Goal: Navigation & Orientation: Find specific page/section

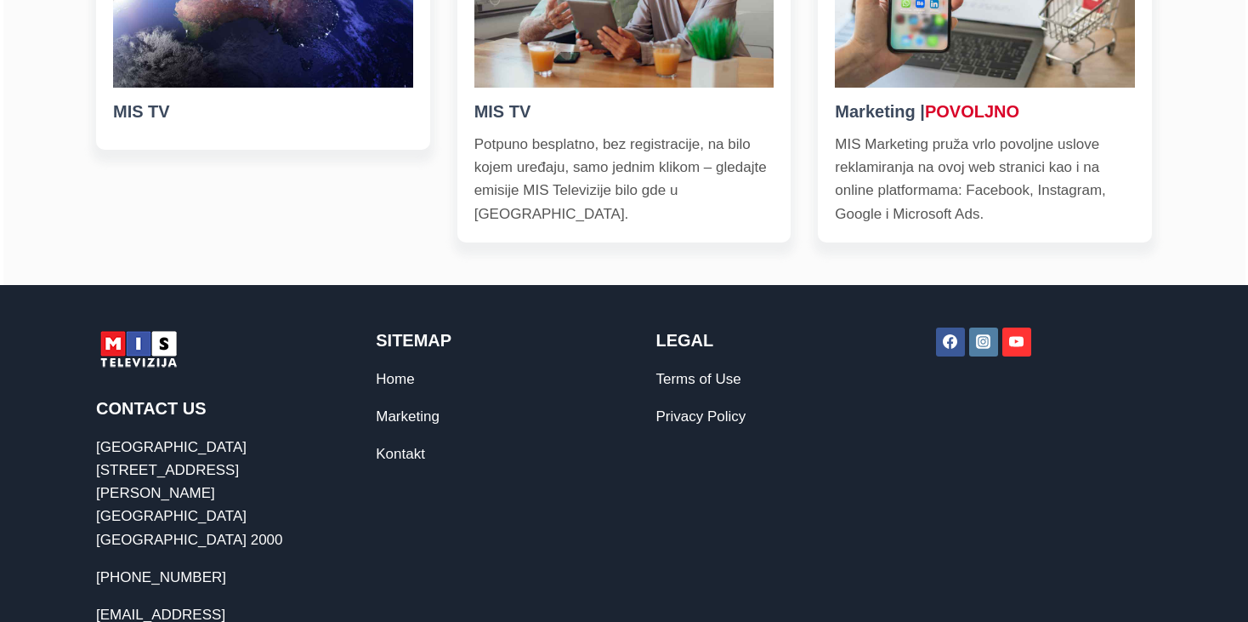
scroll to position [801, 0]
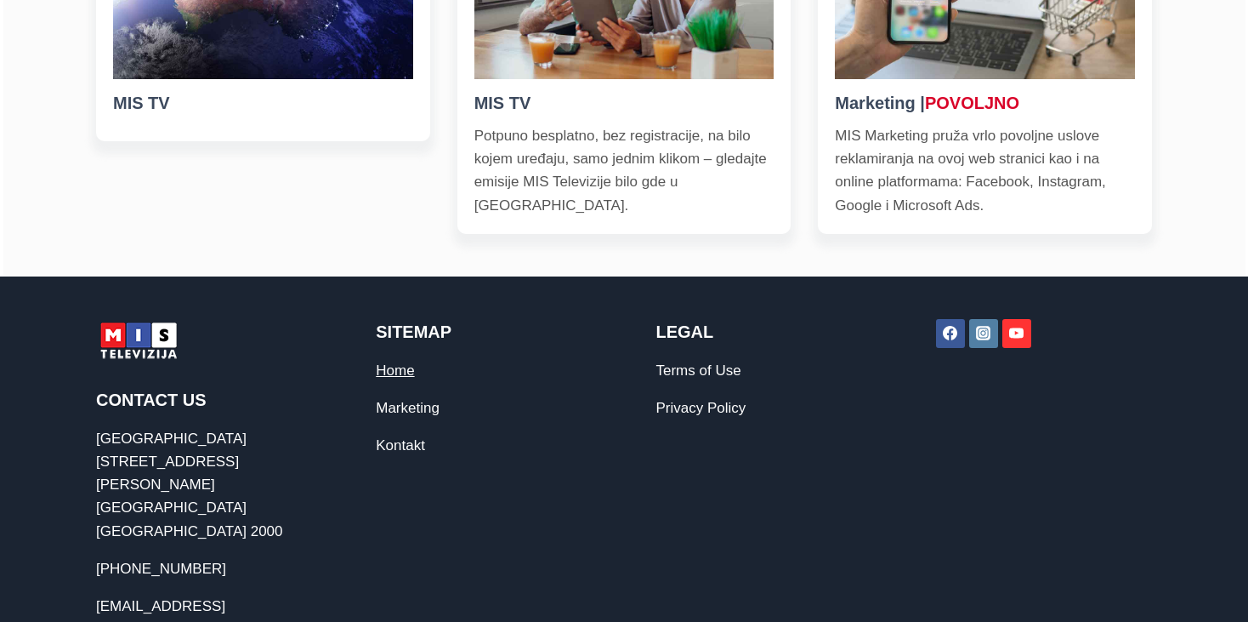
click at [396, 371] on link "Home" at bounding box center [395, 370] width 38 height 16
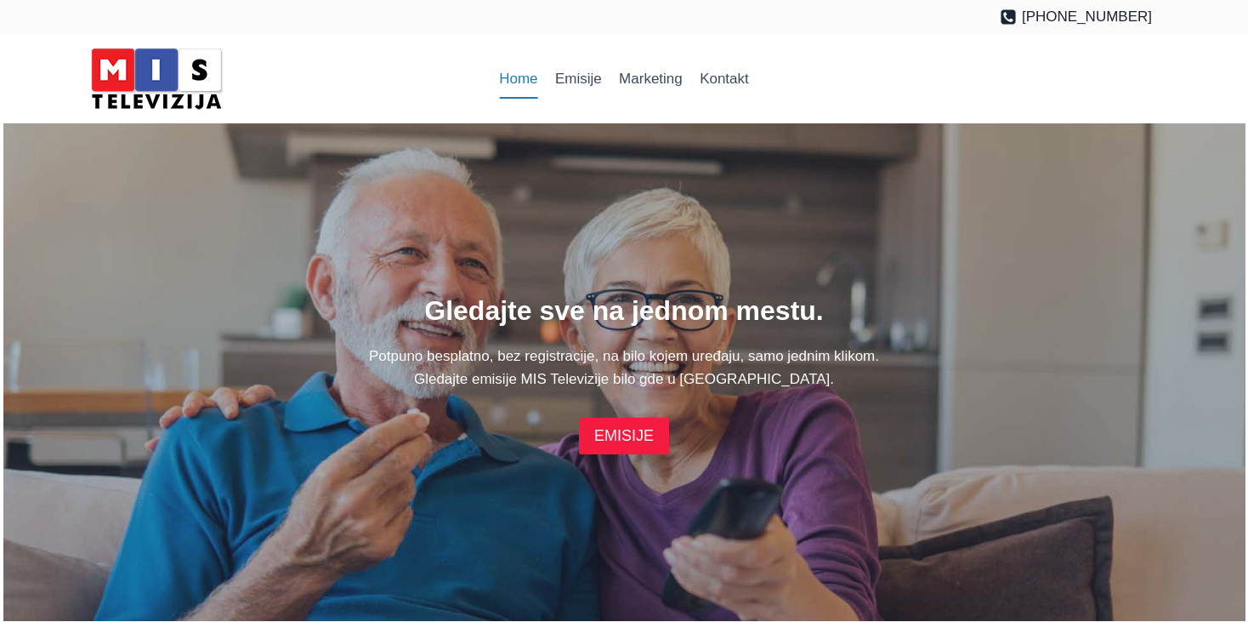
click at [617, 432] on link "EMISIJE" at bounding box center [624, 436] width 90 height 37
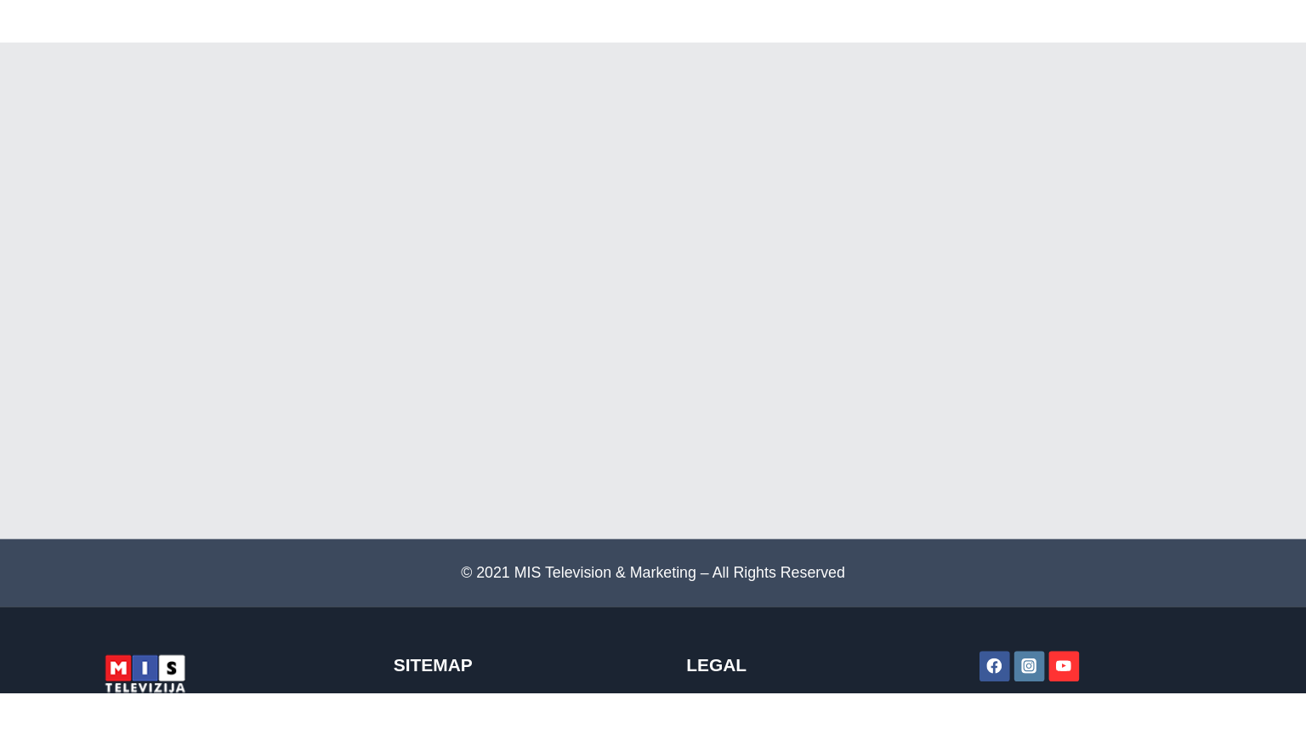
scroll to position [3742, 0]
